Goal: Information Seeking & Learning: Learn about a topic

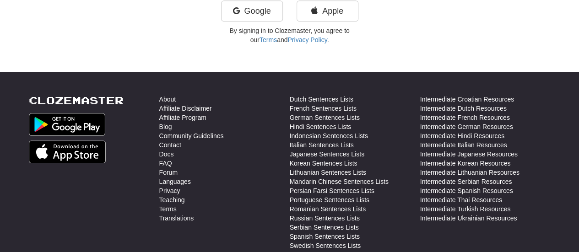
scroll to position [292, 0]
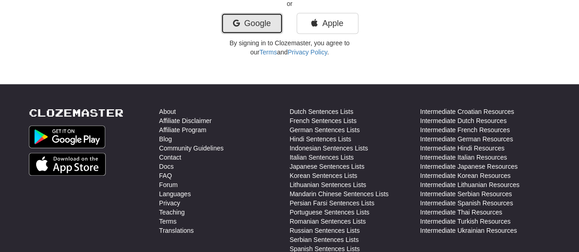
click at [256, 22] on link "Google" at bounding box center [252, 23] width 62 height 21
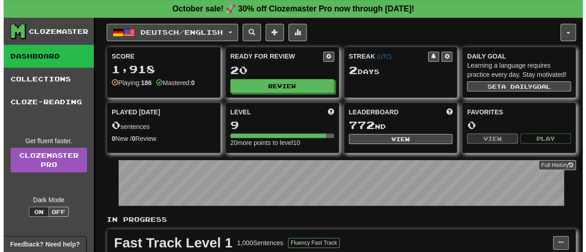
scroll to position [53, 0]
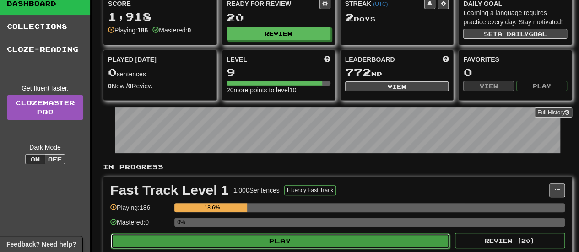
click at [248, 234] on button "Play" at bounding box center [280, 241] width 339 height 16
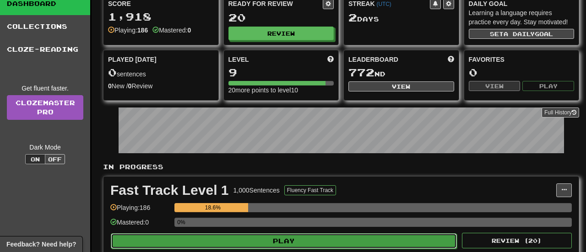
select select "**"
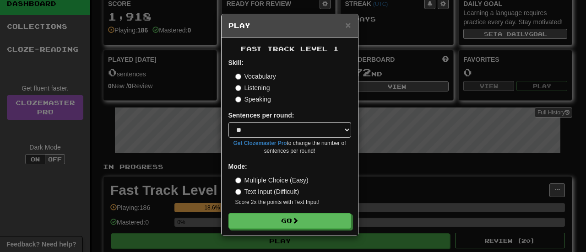
click at [248, 234] on div "Fast Track Level 1 Skill: Vocabulary Listening Speaking Sentences per round: * …" at bounding box center [290, 137] width 136 height 198
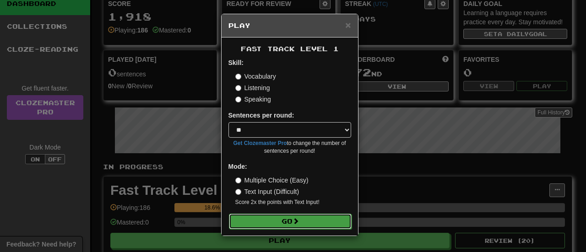
click at [258, 226] on button "Go" at bounding box center [290, 222] width 123 height 16
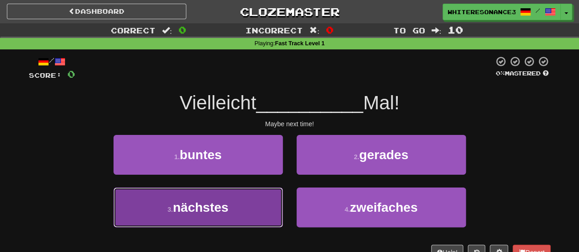
click at [256, 224] on button "3 . nächstes" at bounding box center [198, 208] width 169 height 40
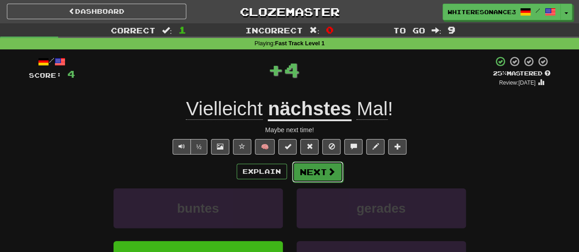
click at [331, 176] on button "Next" at bounding box center [317, 172] width 51 height 21
